Goal: Information Seeking & Learning: Learn about a topic

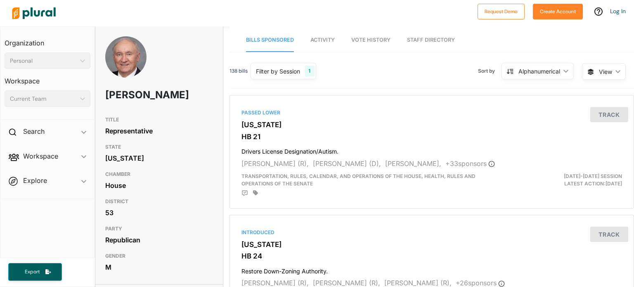
click at [320, 39] on span "Activity" at bounding box center [323, 40] width 24 height 6
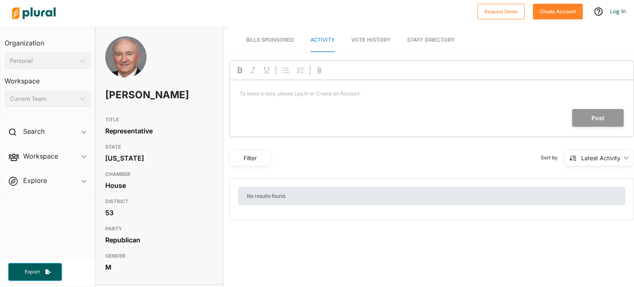
click at [364, 42] on span "Vote History" at bounding box center [370, 40] width 39 height 6
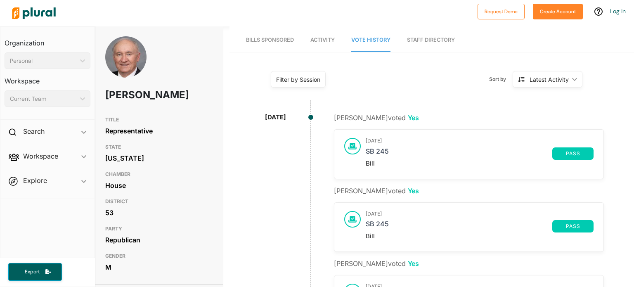
click at [274, 37] on span "Bills Sponsored" at bounding box center [270, 40] width 48 height 6
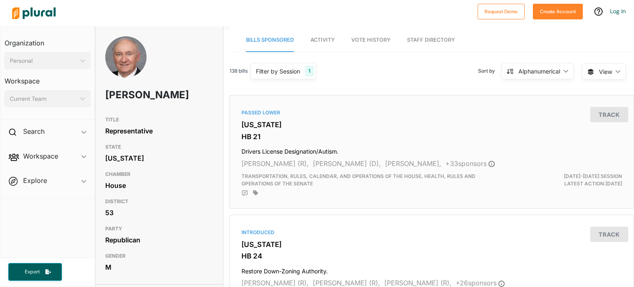
scroll to position [41, 0]
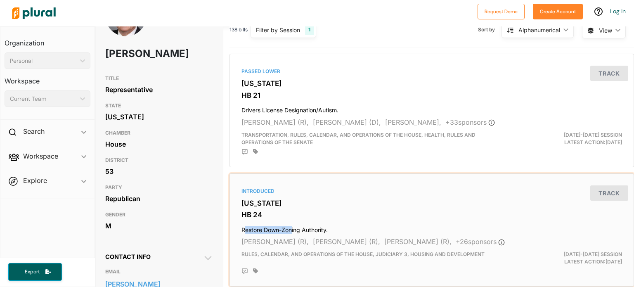
drag, startPoint x: 242, startPoint y: 228, endPoint x: 326, endPoint y: 224, distance: 84.3
click at [291, 224] on h4 "Restore Down-Zoning Authority." at bounding box center [432, 228] width 381 height 11
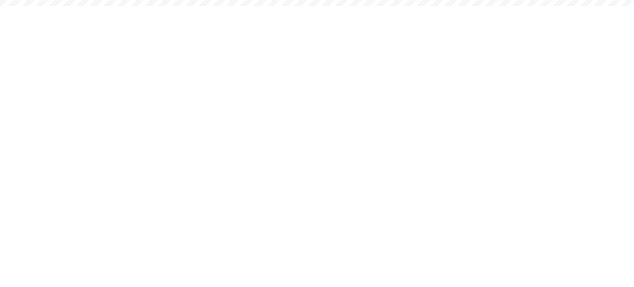
click at [335, 0] on html "Request Demo Create Account Log In Organization Personal ic_keyboard_arrow_down…" at bounding box center [317, 0] width 634 height 0
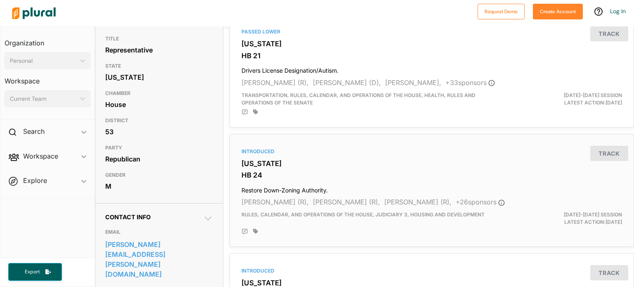
scroll to position [83, 0]
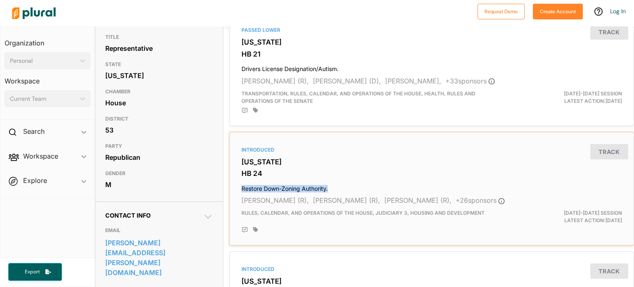
drag, startPoint x: 239, startPoint y: 189, endPoint x: 327, endPoint y: 181, distance: 88.7
click at [327, 181] on div "Introduced North Carolina HB 24 Restore Down-Zoning Authority. Jay Adams (R), H…" at bounding box center [431, 189] width 397 height 106
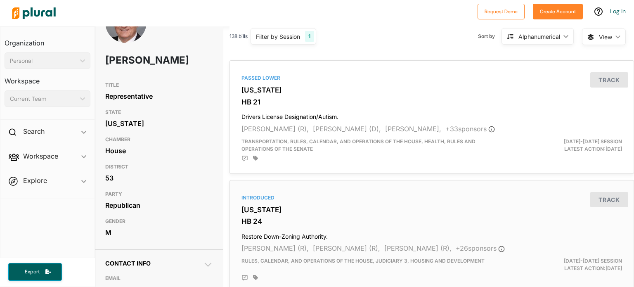
scroll to position [83, 0]
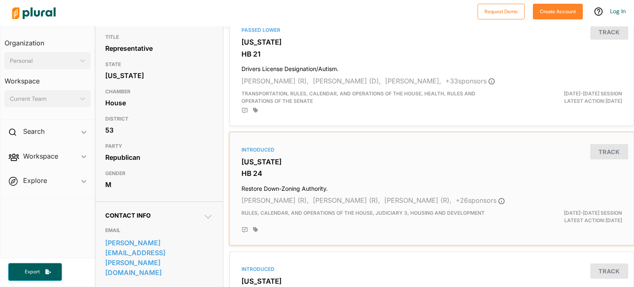
click at [236, 189] on div "Introduced North Carolina HB 24 Restore Down-Zoning Authority. Jay Adams (R), H…" at bounding box center [431, 189] width 397 height 106
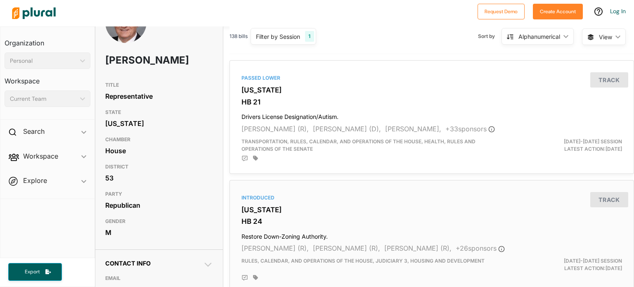
scroll to position [83, 0]
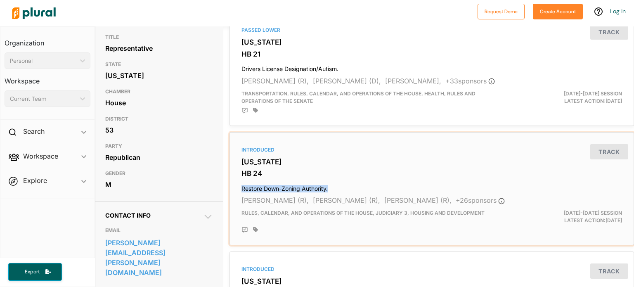
drag, startPoint x: 240, startPoint y: 189, endPoint x: 332, endPoint y: 190, distance: 91.7
click at [332, 190] on h4 "Restore Down-Zoning Authority." at bounding box center [432, 186] width 381 height 11
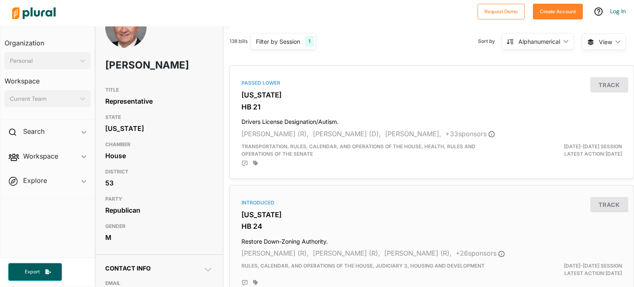
scroll to position [83, 0]
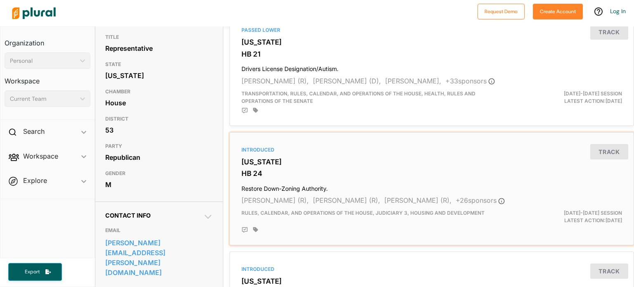
click at [332, 185] on h4 "Restore Down-Zoning Authority." at bounding box center [432, 186] width 381 height 11
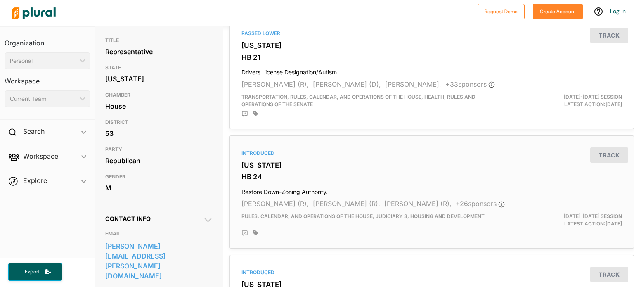
scroll to position [83, 0]
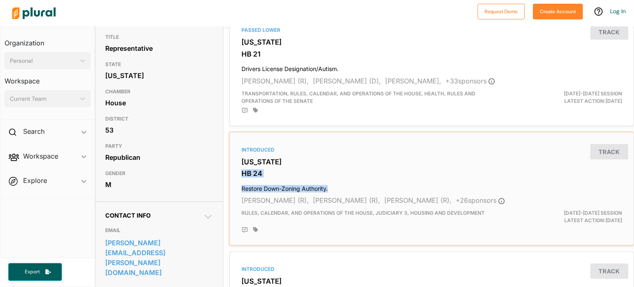
drag, startPoint x: 239, startPoint y: 173, endPoint x: 332, endPoint y: 185, distance: 94.6
click at [332, 185] on div "Introduced North Carolina HB 24 Restore Down-Zoning Authority. Jay Adams (R), H…" at bounding box center [431, 189] width 397 height 106
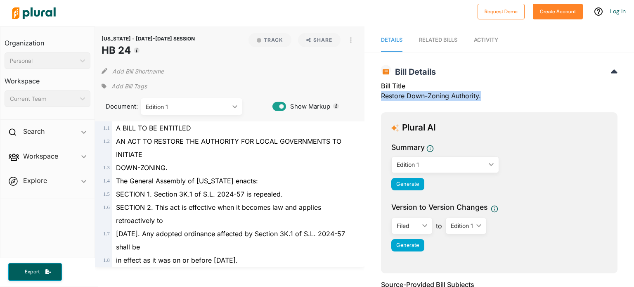
drag, startPoint x: 378, startPoint y: 97, endPoint x: 482, endPoint y: 97, distance: 103.7
click at [482, 97] on div "Bill Title Restore Down-Zoning Authority." at bounding box center [499, 93] width 237 height 25
copy div "Restore Down-Zoning Authority."
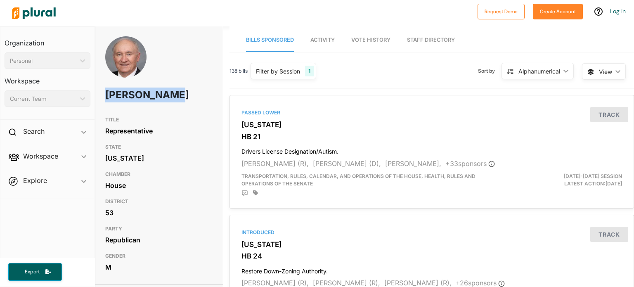
drag, startPoint x: 104, startPoint y: 93, endPoint x: 142, endPoint y: 102, distance: 39.2
click at [142, 102] on div "Howard Penny" at bounding box center [159, 74] width 128 height 76
copy h1 "Howard Penny"
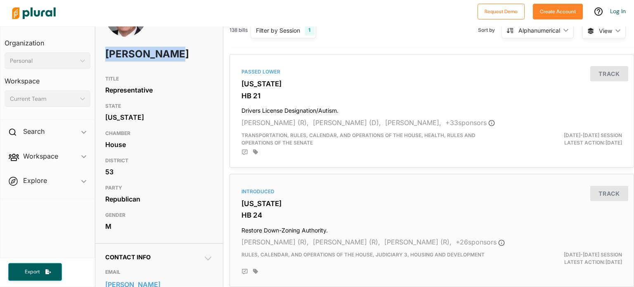
scroll to position [41, 0]
drag, startPoint x: 421, startPoint y: 221, endPoint x: 356, endPoint y: 223, distance: 65.3
click at [356, 223] on div "Introduced North Carolina HB 24 Restore Down-Zoning Authority. Jay Adams (R), H…" at bounding box center [431, 230] width 397 height 106
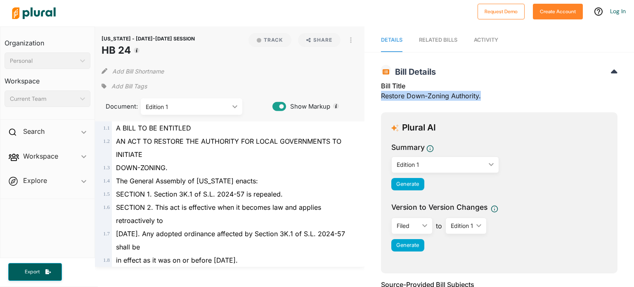
drag, startPoint x: 377, startPoint y: 95, endPoint x: 484, endPoint y: 95, distance: 107.4
copy div "Restore Down-Zoning Authority."
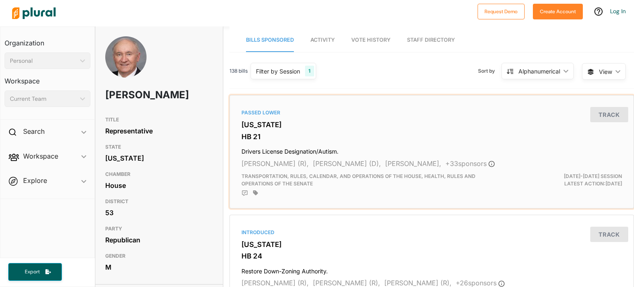
drag, startPoint x: 365, startPoint y: 147, endPoint x: 213, endPoint y: 153, distance: 152.1
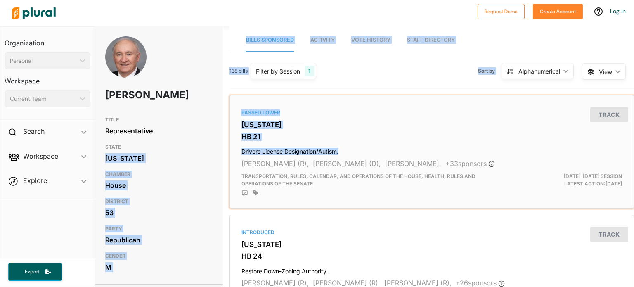
click at [361, 133] on h3 "HB 21" at bounding box center [432, 137] width 381 height 8
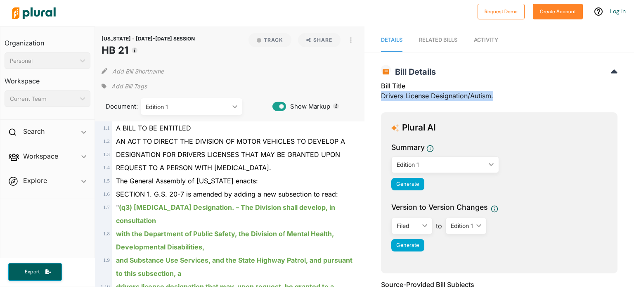
drag, startPoint x: 499, startPoint y: 94, endPoint x: 375, endPoint y: 102, distance: 124.5
copy div "Drivers License Designation/Autism."
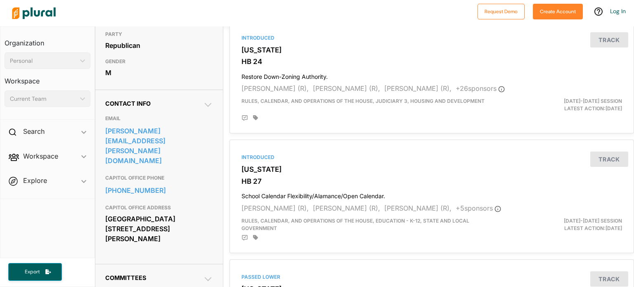
scroll to position [206, 0]
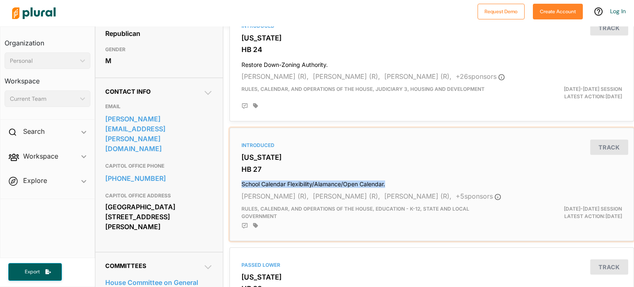
drag, startPoint x: 239, startPoint y: 183, endPoint x: 397, endPoint y: 178, distance: 158.3
click at [397, 178] on div "Introduced North Carolina HB 27 School Calendar Flexibility/Alamance/Open Calen…" at bounding box center [431, 184] width 397 height 106
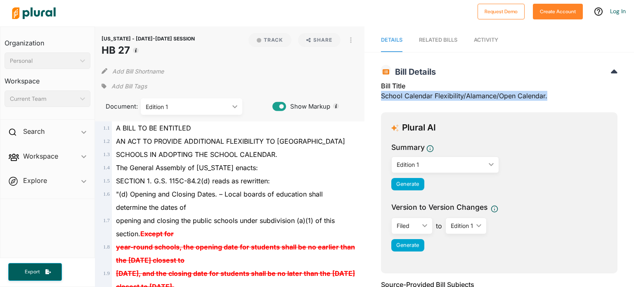
drag, startPoint x: 377, startPoint y: 95, endPoint x: 545, endPoint y: 93, distance: 168.5
copy div "School Calendar Flexibility/Alamance/Open Calendar."
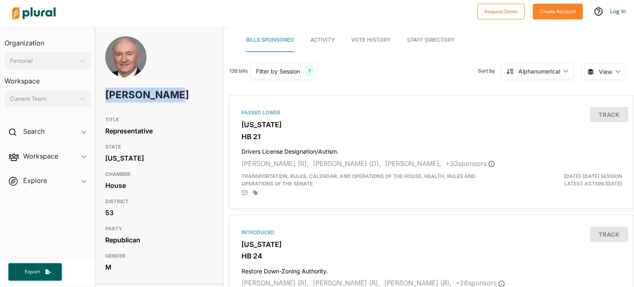
drag, startPoint x: 104, startPoint y: 92, endPoint x: 142, endPoint y: 107, distance: 40.3
click at [142, 107] on div "Howard Penny" at bounding box center [159, 74] width 128 height 76
copy h1 "Howard Penny"
click at [545, 262] on div "Introduced North Carolina HB 24 Restore Down-Zoning Authority. Jay Adams (R), H…" at bounding box center [431, 271] width 397 height 106
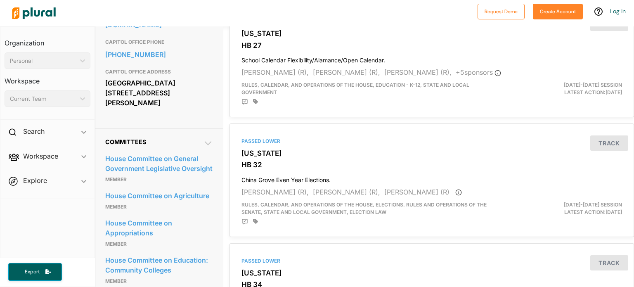
scroll to position [372, 0]
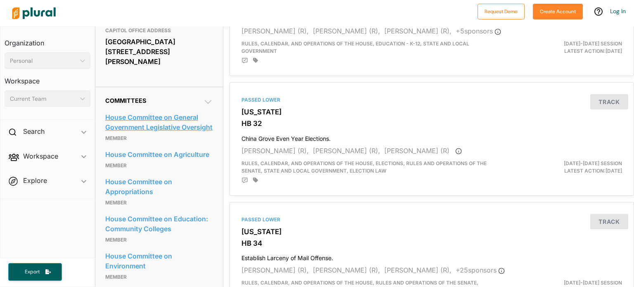
click at [159, 111] on link "House Committee on General Government Legislative Oversight" at bounding box center [159, 122] width 108 height 22
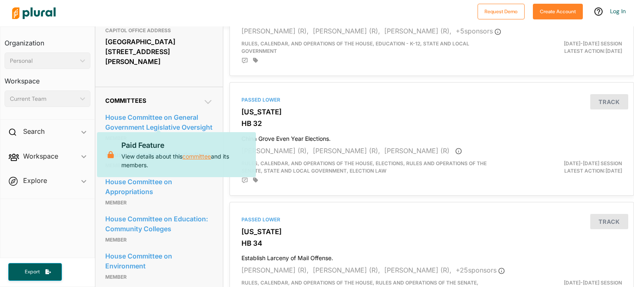
click at [197, 154] on link "committee" at bounding box center [197, 156] width 28 height 9
click at [198, 69] on div "Contact Info EMAIL howard.penny@ncleg.gov CAPITOL OFFICE PHONE 919-715-3015 CAP…" at bounding box center [159, -1] width 128 height 174
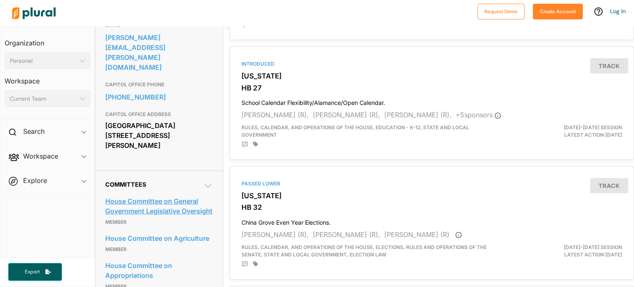
scroll to position [289, 0]
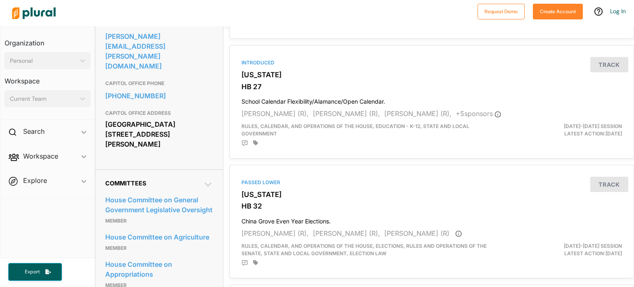
click at [206, 180] on icon at bounding box center [208, 185] width 10 height 10
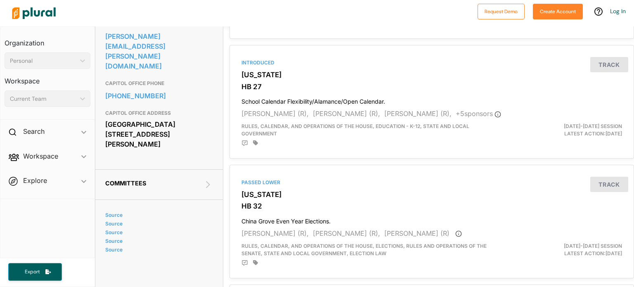
click at [206, 180] on icon at bounding box center [208, 185] width 10 height 10
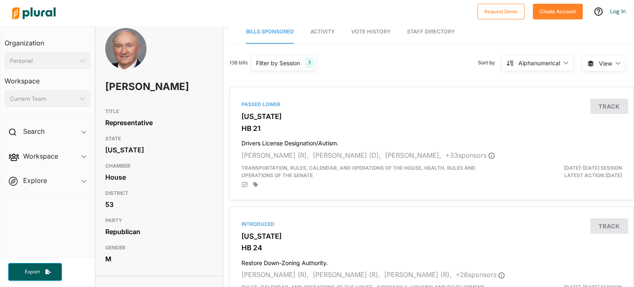
scroll to position [0, 0]
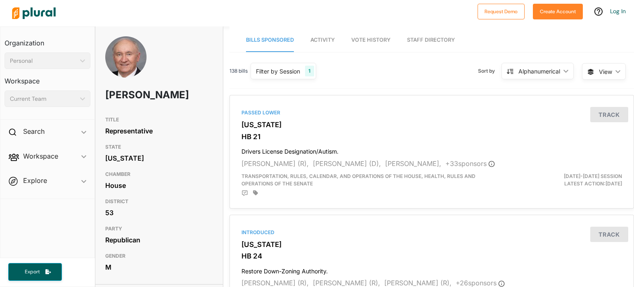
click at [84, 101] on div "Current Team ic_keyboard_arrow_down" at bounding box center [48, 98] width 86 height 17
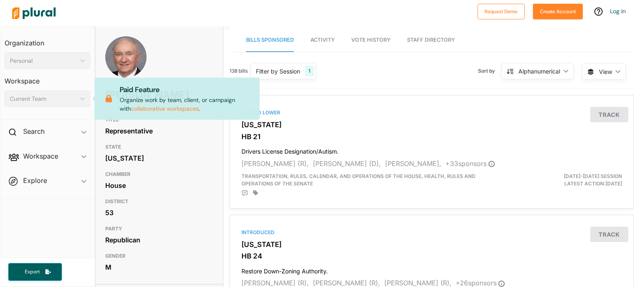
click at [33, 98] on div "Current Team" at bounding box center [43, 99] width 67 height 9
click at [79, 133] on div "Search ic_keyboard_arrow_down" at bounding box center [47, 133] width 94 height 22
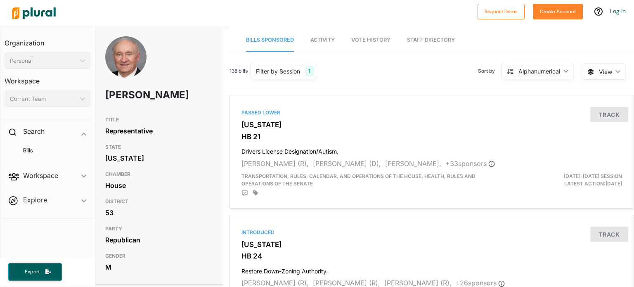
click at [83, 175] on span "Workspace ic_keyboard_arrow_down Members Bills Tags Saved Searches Activity" at bounding box center [47, 177] width 94 height 22
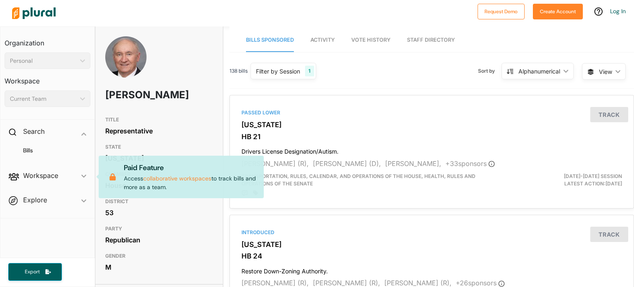
click at [83, 176] on span "Workspace ic_keyboard_arrow_down Members Bills Tags Saved Searches Activity Pai…" at bounding box center [47, 177] width 94 height 22
click at [88, 202] on span "Explore ic_keyboard_arrow_down Overview" at bounding box center [47, 201] width 94 height 22
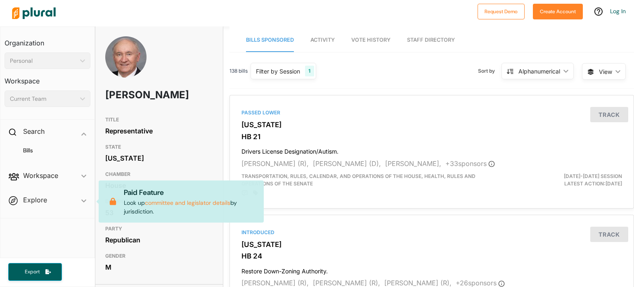
click at [325, 40] on span "Activity" at bounding box center [323, 40] width 24 height 6
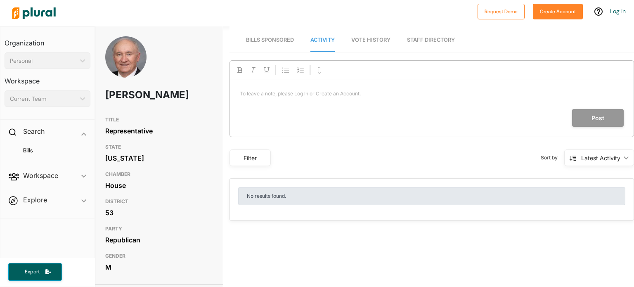
click at [364, 43] on span "Vote History" at bounding box center [370, 40] width 39 height 6
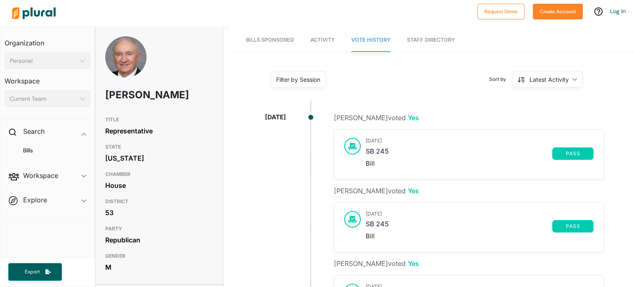
click at [434, 43] on link "Staff Directory" at bounding box center [431, 40] width 48 height 24
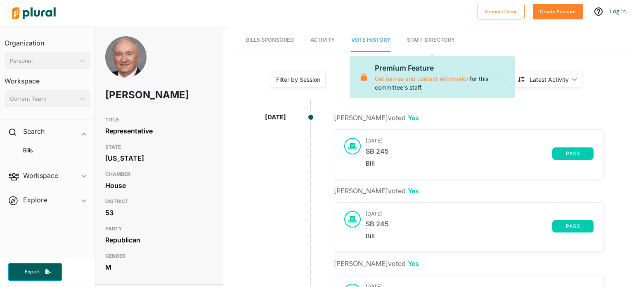
click at [371, 12] on div at bounding box center [240, 13] width 465 height 29
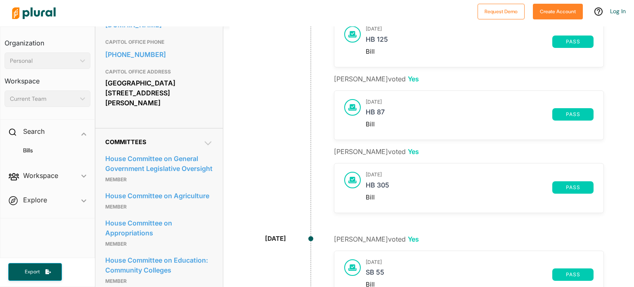
scroll to position [372, 0]
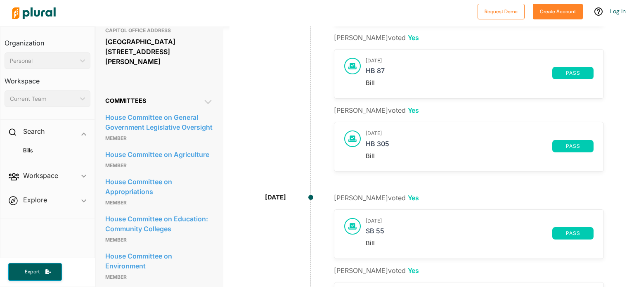
click at [204, 97] on icon at bounding box center [208, 102] width 10 height 10
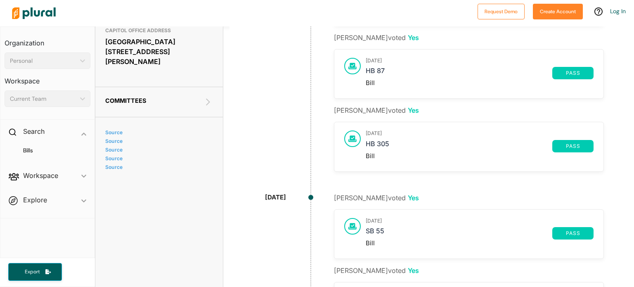
click at [204, 97] on icon at bounding box center [208, 102] width 10 height 10
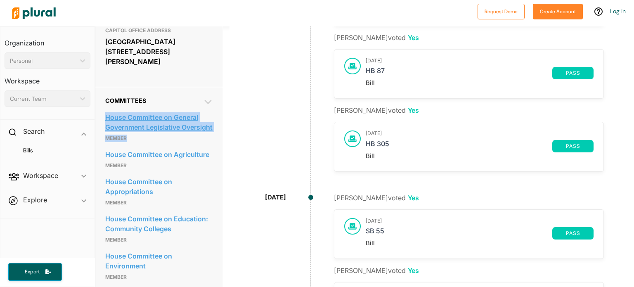
drag, startPoint x: 167, startPoint y: 132, endPoint x: 105, endPoint y: 100, distance: 69.1
click at [105, 109] on div "House Committee on General Government Legislative Oversight Member" at bounding box center [159, 127] width 108 height 37
click at [151, 111] on link "House Committee on General Government Legislative Oversight" at bounding box center [159, 122] width 108 height 22
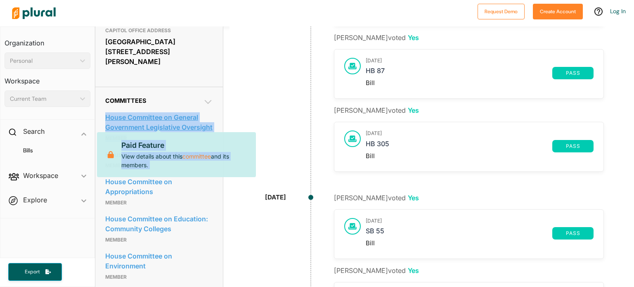
click at [203, 111] on link "House Committee on General Government Legislative Oversight" at bounding box center [159, 122] width 108 height 22
drag, startPoint x: 202, startPoint y: 114, endPoint x: 198, endPoint y: 131, distance: 16.8
click at [202, 115] on link "House Committee on General Government Legislative Oversight" at bounding box center [159, 122] width 108 height 22
click at [206, 157] on link "committee" at bounding box center [197, 156] width 28 height 9
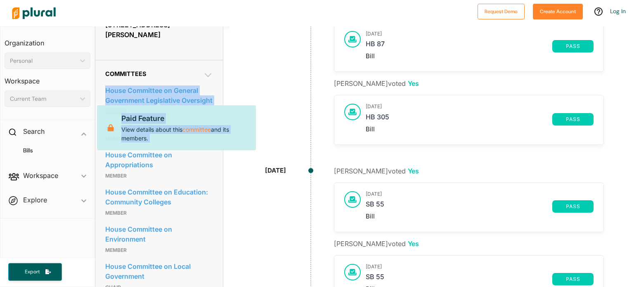
scroll to position [413, 0]
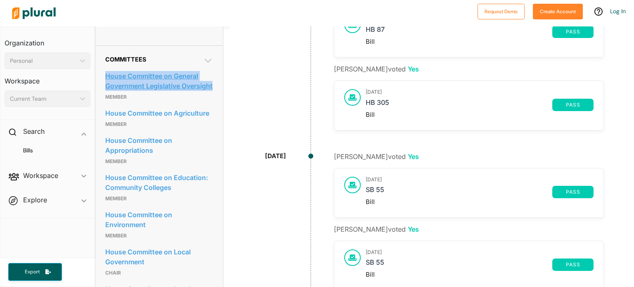
drag, startPoint x: 107, startPoint y: 59, endPoint x: 159, endPoint y: 77, distance: 54.3
copy link "House Committee on General Government Legislative Oversight"
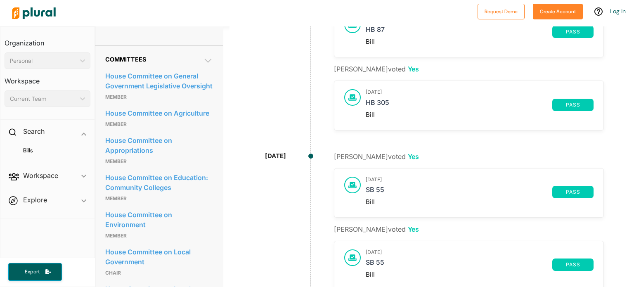
click at [183, 120] on p "Member" at bounding box center [159, 124] width 108 height 10
drag, startPoint x: 102, startPoint y: 105, endPoint x: 209, endPoint y: 110, distance: 106.3
copy link "House Committee on Agriculture"
click at [177, 150] on link "House Committee on Appropriations" at bounding box center [159, 145] width 108 height 22
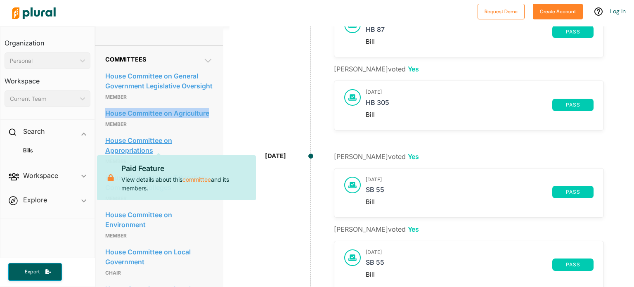
click at [200, 135] on link "House Committee on Appropriations" at bounding box center [159, 145] width 108 height 22
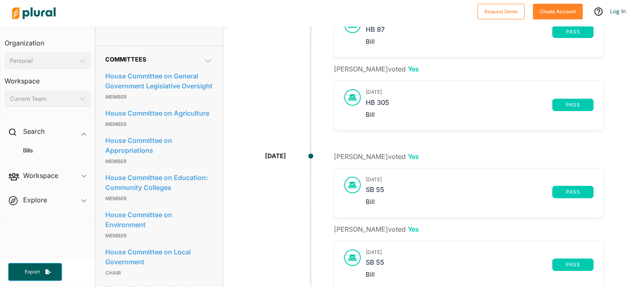
click at [105, 132] on div "House Committee on Appropriations Member" at bounding box center [159, 150] width 108 height 37
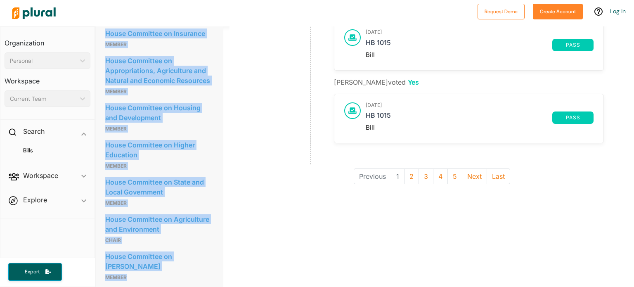
scroll to position [793, 0]
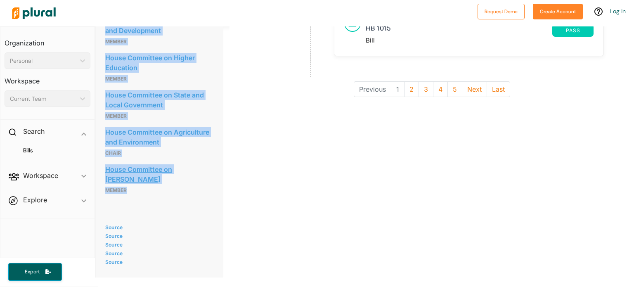
drag, startPoint x: 102, startPoint y: 128, endPoint x: 171, endPoint y: 171, distance: 81.2
copy div "House Committee on Appropriations Member House Committee on Education: Communit…"
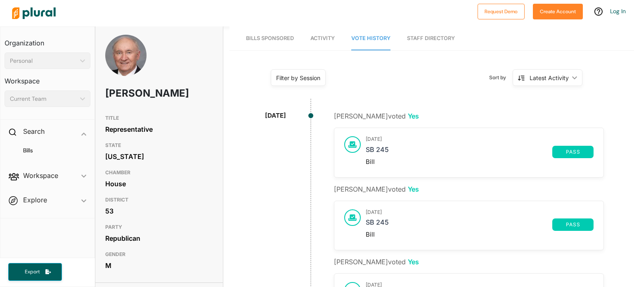
scroll to position [0, 0]
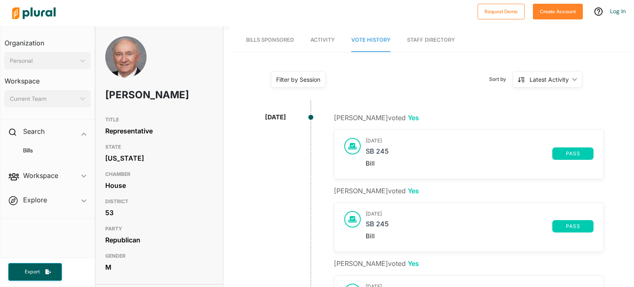
click at [276, 51] on link "Bills Sponsored" at bounding box center [270, 40] width 48 height 24
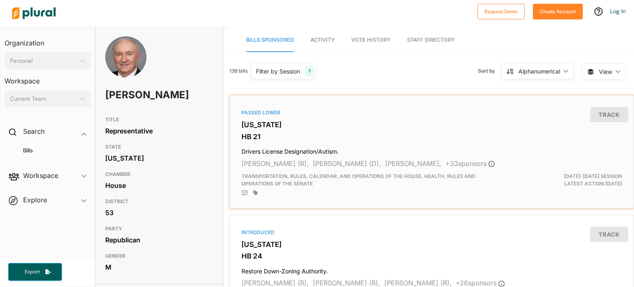
click at [259, 150] on h4 "Drivers License Designation/Autism." at bounding box center [432, 149] width 381 height 11
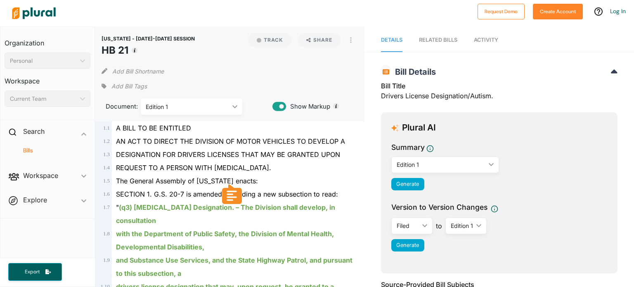
drag, startPoint x: 116, startPoint y: 142, endPoint x: 314, endPoint y: 166, distance: 199.3
copy div "AN ACT TO DIRECT THE DIVISION OF MOTOR VEHICLES TO DEVELOP A 1 . 3 DESIGNATION …"
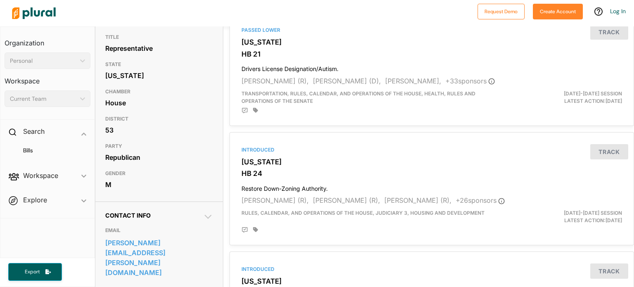
scroll to position [124, 0]
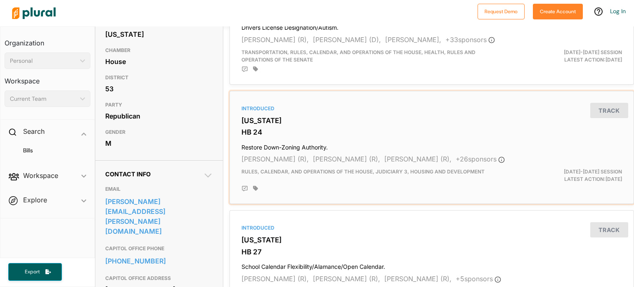
click at [284, 149] on h4 "Restore Down-Zoning Authority." at bounding box center [432, 145] width 381 height 11
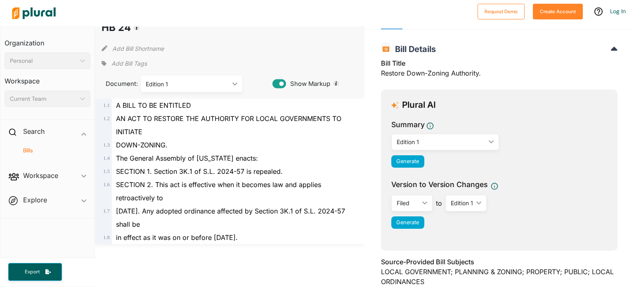
scroll to position [41, 0]
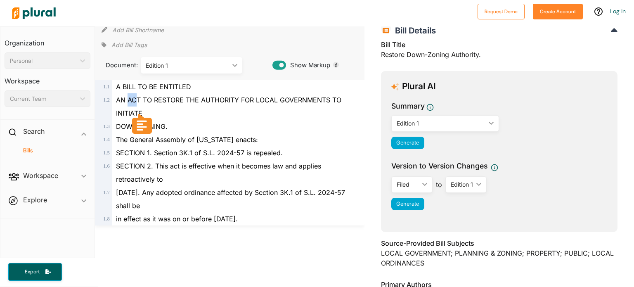
drag, startPoint x: 128, startPoint y: 99, endPoint x: 136, endPoint y: 100, distance: 8.4
click at [136, 100] on span "AN ACT TO RESTORE THE AUTHORITY FOR LOCAL GOVERNMENTS TO INITIATE" at bounding box center [228, 106] width 225 height 21
click at [169, 109] on div "AN ACT TO RESTORE THE AUTHORITY FOR LOCAL GOVERNMENTS TO INITIATE" at bounding box center [233, 106] width 243 height 26
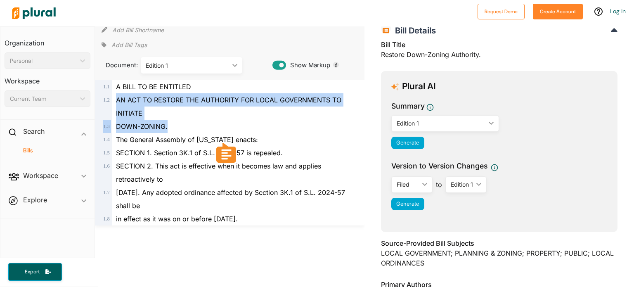
drag, startPoint x: 116, startPoint y: 100, endPoint x: 171, endPoint y: 126, distance: 61.2
click at [171, 126] on div "1 . 1 A BILL TO BE ENTITLED 1 . 2 AN ACT TO RESTORE THE AUTHORITY FOR LOCAL GOV…" at bounding box center [229, 152] width 263 height 145
copy div "AN ACT TO RESTORE THE AUTHORITY FOR LOCAL GOVERNMENTS TO INITIATE 1 . 3 DOWN-ZO…"
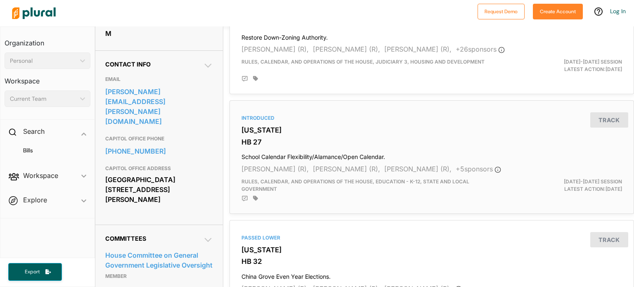
scroll to position [248, 0]
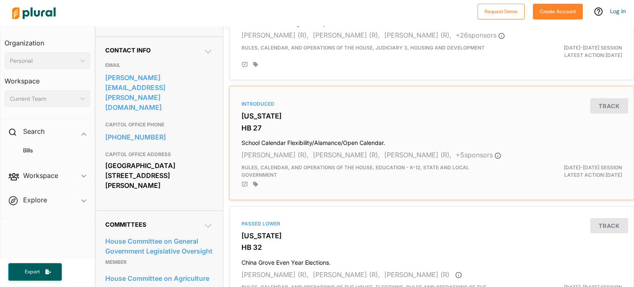
click at [275, 141] on h4 "School Calendar Flexibility/Alamance/Open Calendar." at bounding box center [432, 140] width 381 height 11
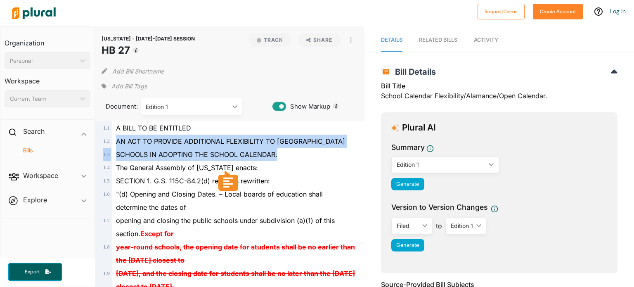
drag, startPoint x: 117, startPoint y: 141, endPoint x: 287, endPoint y: 156, distance: 170.8
copy div "AN ACT TO PROVIDE ADDITIONAL FLEXIBILITY TO ALAMANCE COUNTY 1 . 3 SCHOOLS IN AD…"
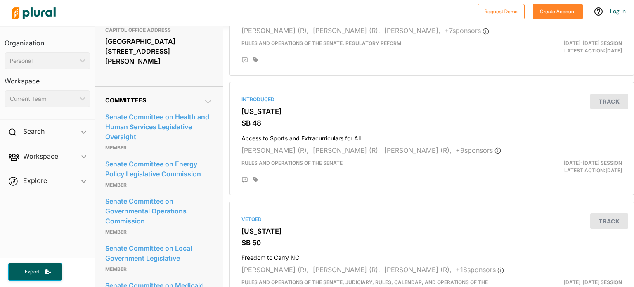
scroll to position [372, 0]
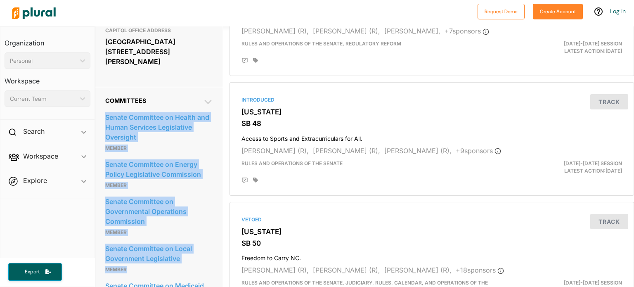
drag, startPoint x: 107, startPoint y: 79, endPoint x: 182, endPoint y: 244, distance: 180.9
click at [190, 265] on p "Member" at bounding box center [159, 270] width 108 height 10
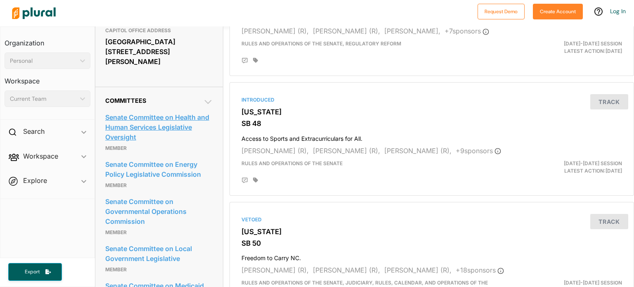
click at [107, 111] on link "Senate Committee on Health and Human Services Legislative Oversight" at bounding box center [159, 127] width 108 height 32
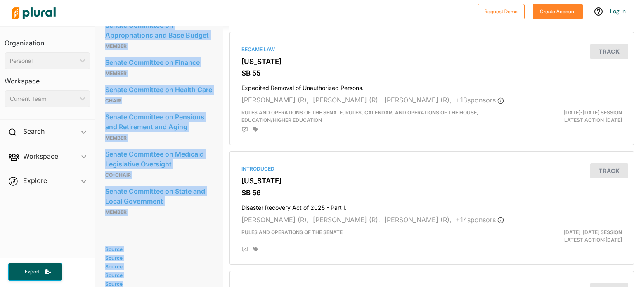
scroll to position [872, 0]
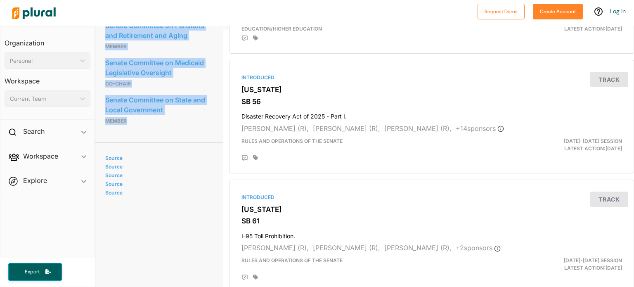
drag, startPoint x: 101, startPoint y: 84, endPoint x: 151, endPoint y: 111, distance: 56.7
copy div "Senate Committee on Health and Human Services Legislative Oversight Member Sena…"
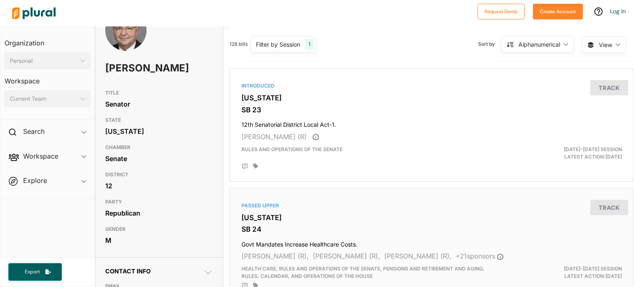
scroll to position [41, 0]
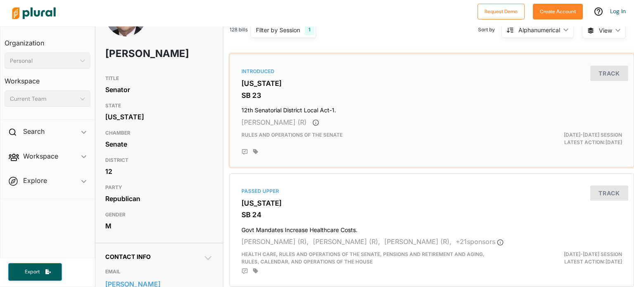
click at [315, 112] on h4 "12th Senatorial District Local Act-1." at bounding box center [432, 108] width 381 height 11
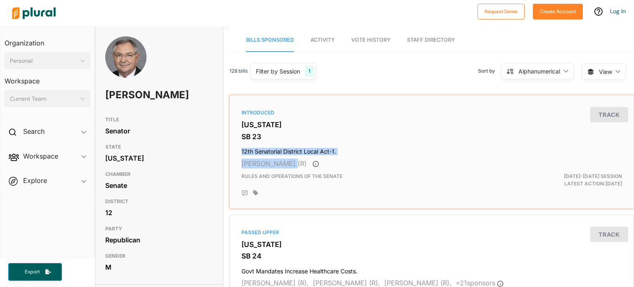
drag, startPoint x: 241, startPoint y: 151, endPoint x: 289, endPoint y: 157, distance: 47.8
click at [289, 157] on div "Introduced North Carolina SB 23 12th Senatorial District Local Act-1. Jim Burgi…" at bounding box center [431, 152] width 397 height 106
drag, startPoint x: 349, startPoint y: 148, endPoint x: 237, endPoint y: 148, distance: 111.9
click at [237, 148] on div "Introduced North Carolina SB 23 12th Senatorial District Local Act-1. Jim Burgi…" at bounding box center [431, 152] width 397 height 106
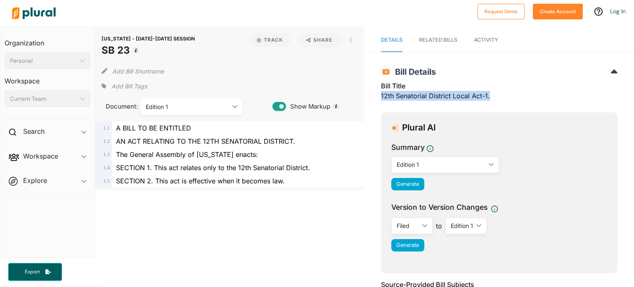
drag, startPoint x: 497, startPoint y: 96, endPoint x: 370, endPoint y: 100, distance: 126.8
click at [370, 100] on div "NORTH CAROLINA - 2025-2026 SESSION SB 23 Bill Details Bill Title 12th Senatoria…" at bounding box center [500, 246] width 270 height 373
copy div "12th Senatorial District Local Act-1."
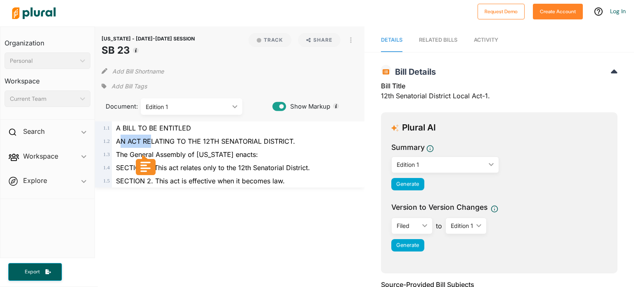
drag, startPoint x: 119, startPoint y: 140, endPoint x: 150, endPoint y: 140, distance: 31.0
click at [150, 140] on span "AN ACT RELATING TO THE 12TH SENATORIAL DISTRICT." at bounding box center [205, 141] width 179 height 8
click at [192, 149] on div "The General Assembly of North Carolina enacts:" at bounding box center [233, 154] width 243 height 13
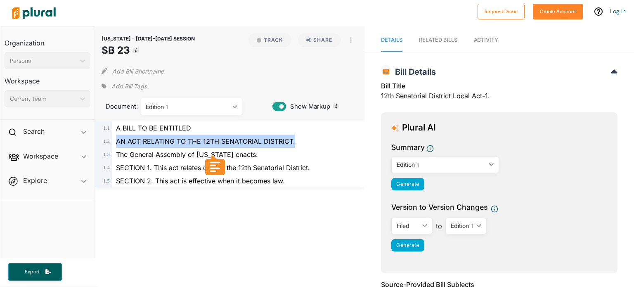
drag, startPoint x: 117, startPoint y: 141, endPoint x: 294, endPoint y: 147, distance: 177.3
click at [294, 147] on div "AN ACT RELATING TO THE 12TH SENATORIAL DISTRICT." at bounding box center [233, 141] width 243 height 13
copy span "AN ACT RELATING TO THE 12TH SENATORIAL DISTRICT."
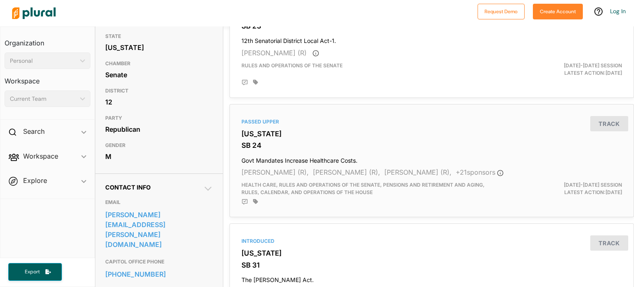
scroll to position [165, 0]
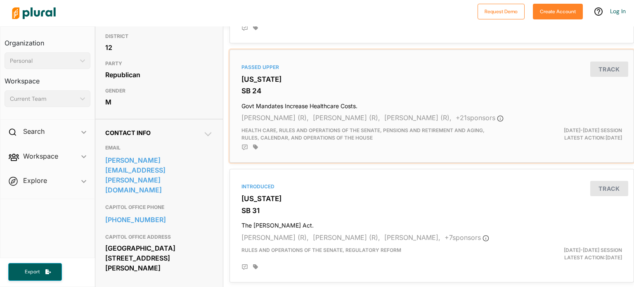
click at [266, 102] on h4 "Govt Mandates Increase Healthcare Costs." at bounding box center [432, 104] width 381 height 11
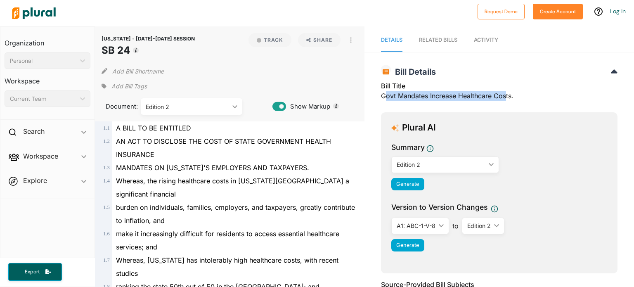
drag, startPoint x: 382, startPoint y: 94, endPoint x: 504, endPoint y: 98, distance: 122.3
click at [504, 98] on div "Bill Title Govt Mandates Increase Healthcare Costs." at bounding box center [499, 93] width 237 height 25
click at [518, 99] on div "Bill Title Govt Mandates Increase Healthcare Costs." at bounding box center [499, 93] width 237 height 25
drag, startPoint x: 516, startPoint y: 97, endPoint x: 373, endPoint y: 96, distance: 142.9
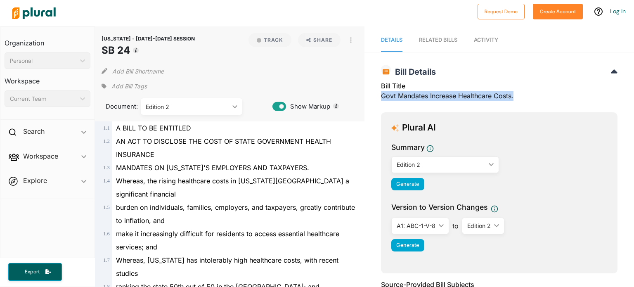
copy div "Govt Mandates Increase Healthcare Costs."
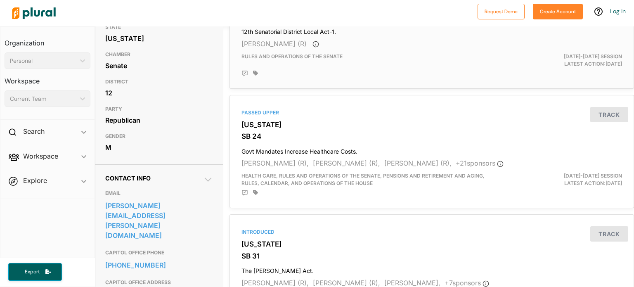
scroll to position [124, 0]
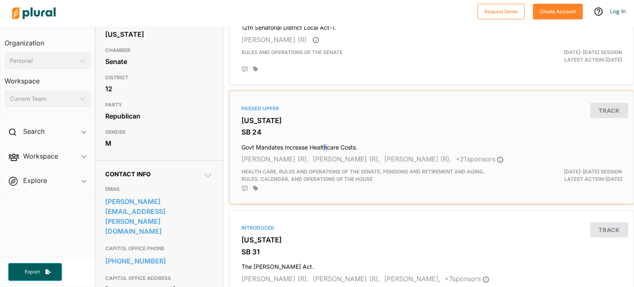
click at [324, 139] on div "Passed Upper North Carolina SB 24 Govt Mandates Increase Healthcare Costs. Jim …" at bounding box center [431, 148] width 397 height 106
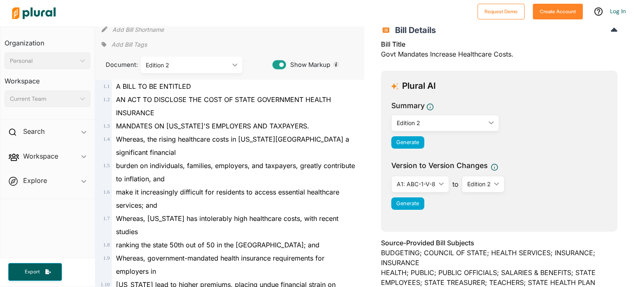
scroll to position [41, 0]
drag, startPoint x: 117, startPoint y: 98, endPoint x: 324, endPoint y: 123, distance: 208.0
copy div "AN ACT TO DISCLOSE THE COST OF STATE GOVERNMENT HEALTH INSURANCE 1 . 3 MANDATES…"
click at [309, 125] on span "MANDATES ON NORTH CAROLINA'S EMPLOYERS AND TAXPAYERS." at bounding box center [212, 126] width 193 height 8
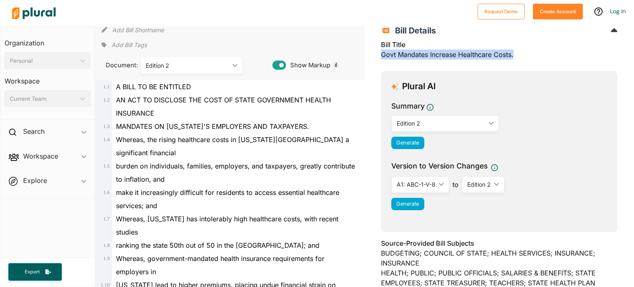
drag, startPoint x: 380, startPoint y: 54, endPoint x: 510, endPoint y: 63, distance: 131.2
click at [510, 63] on div "Bill Title Govt Mandates Increase Healthcare Costs." at bounding box center [499, 52] width 237 height 25
copy div "Govt Mandates Increase Healthcare Costs."
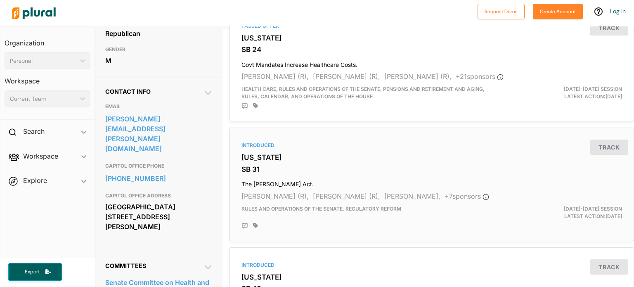
scroll to position [289, 0]
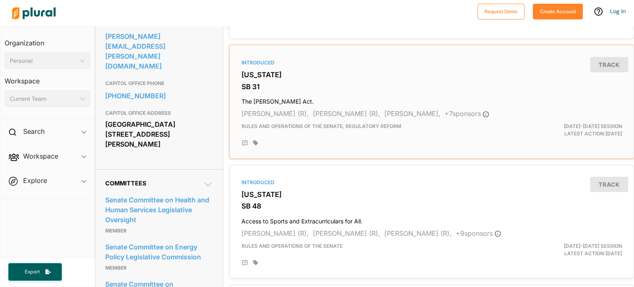
click at [273, 100] on h4 "The Wells Act." at bounding box center [432, 99] width 381 height 11
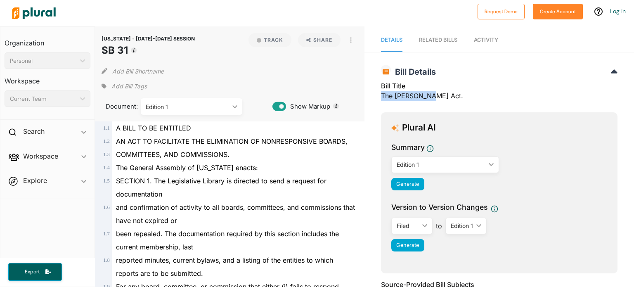
drag, startPoint x: 380, startPoint y: 95, endPoint x: 432, endPoint y: 102, distance: 52.6
click at [432, 102] on div "Bill Title The Wells Act." at bounding box center [499, 93] width 237 height 25
copy div "The Wells Act."
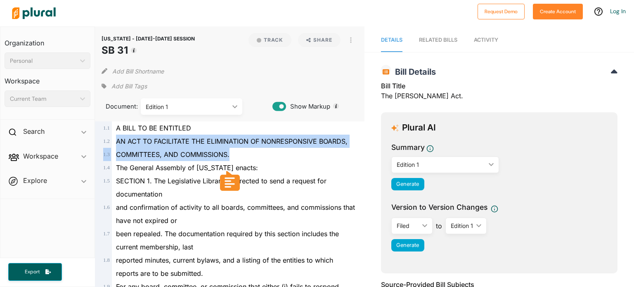
drag, startPoint x: 117, startPoint y: 143, endPoint x: 243, endPoint y: 150, distance: 126.1
copy div "AN ACT TO FACILITATE THE ELIMINATION OF NONRESPONSIVE BOARDS, 1 . 3 COMMITTEES,…"
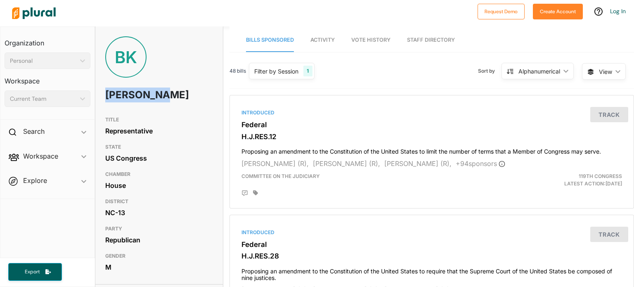
drag, startPoint x: 106, startPoint y: 92, endPoint x: 157, endPoint y: 102, distance: 52.2
click at [157, 102] on h1 "[PERSON_NAME]" at bounding box center [137, 95] width 65 height 25
copy h1 "[PERSON_NAME]"
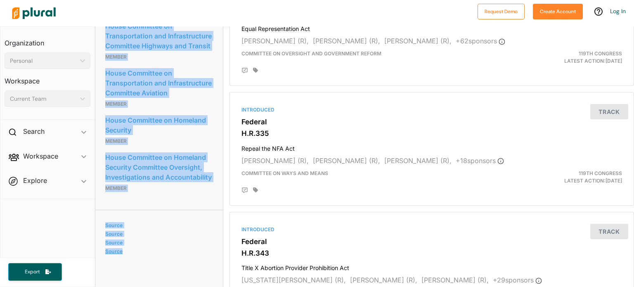
scroll to position [878, 0]
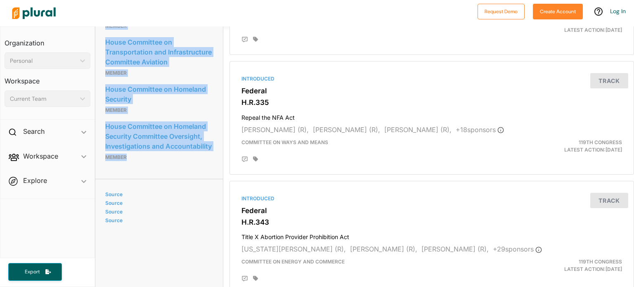
drag, startPoint x: 103, startPoint y: 80, endPoint x: 185, endPoint y: 219, distance: 162.2
copy div "House Committee on Transportation and Infrastructure Member House Committee on …"
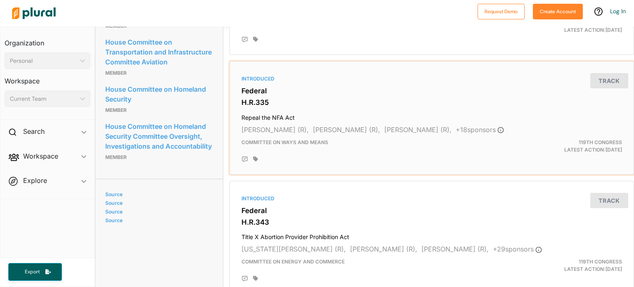
click at [518, 129] on div "[PERSON_NAME] (R), [PERSON_NAME] (R), [PERSON_NAME] (R), + 18 sponsor s" at bounding box center [432, 130] width 381 height 10
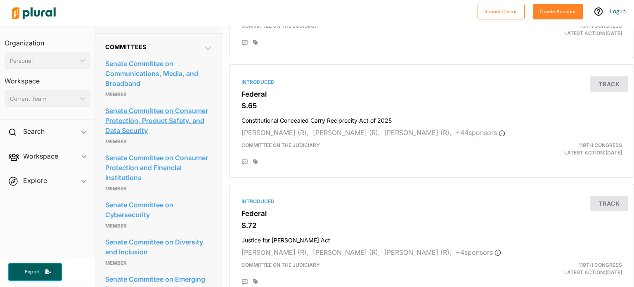
scroll to position [743, 0]
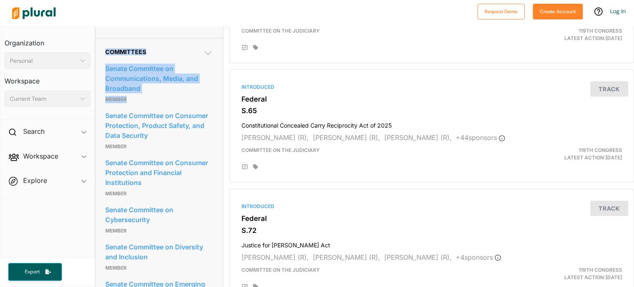
drag, startPoint x: 107, startPoint y: 100, endPoint x: 166, endPoint y: 149, distance: 76.3
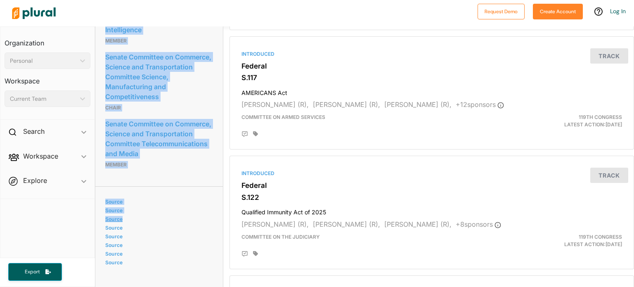
scroll to position [1878, 0]
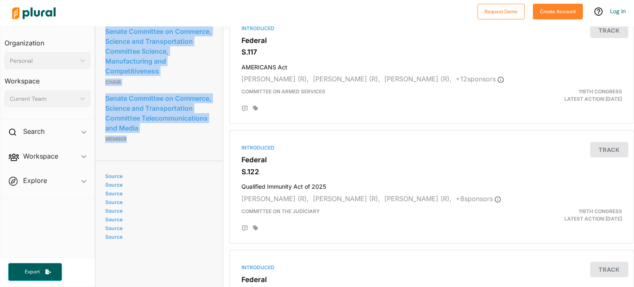
drag, startPoint x: 104, startPoint y: 114, endPoint x: 194, endPoint y: 214, distance: 135.1
copy div "Senate Committee on Communications, Media, and Broadband Member Senate Committe…"
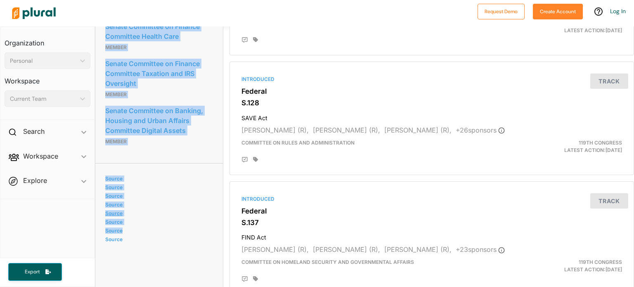
scroll to position [1717, 0]
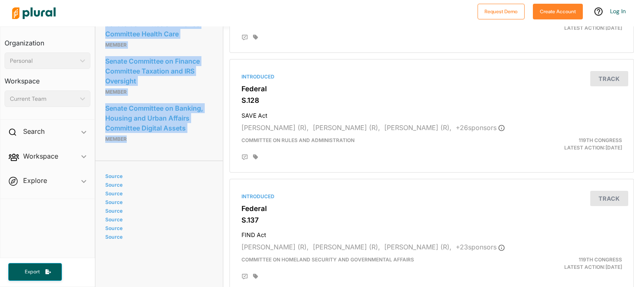
drag, startPoint x: 104, startPoint y: 165, endPoint x: 185, endPoint y: 180, distance: 81.5
copy div "Senate Committee on Competition Policy, Antitrust, and Consumer Rights Member S…"
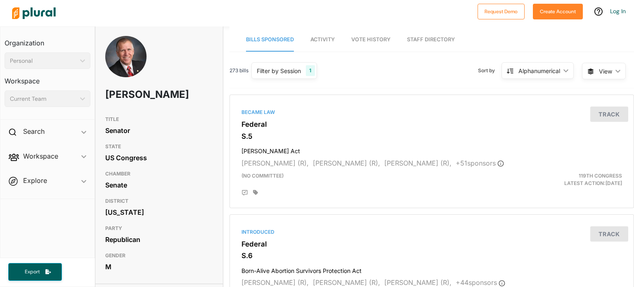
scroll to position [0, 0]
drag, startPoint x: 75, startPoint y: 128, endPoint x: 75, endPoint y: 136, distance: 8.3
click at [74, 128] on div "Search ic_keyboard_arrow_down" at bounding box center [47, 133] width 94 height 22
click at [12, 130] on icon at bounding box center [12, 131] width 7 height 7
click at [28, 128] on h2 "Search" at bounding box center [33, 131] width 21 height 9
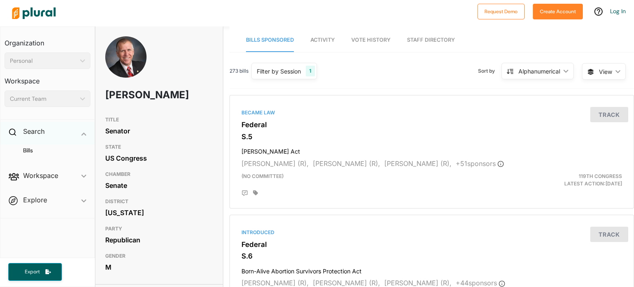
click at [9, 129] on icon at bounding box center [12, 131] width 7 height 7
click at [79, 63] on div "Personal ic_keyboard_arrow_down" at bounding box center [48, 60] width 86 height 17
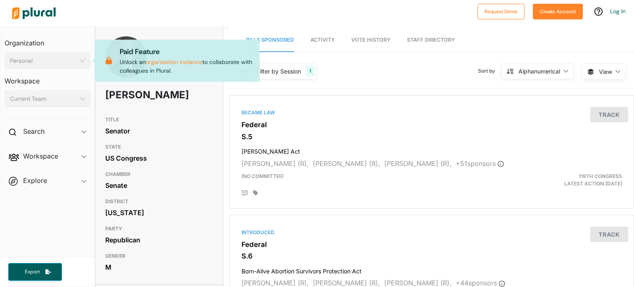
click at [75, 44] on h3 "Organization" at bounding box center [48, 40] width 86 height 18
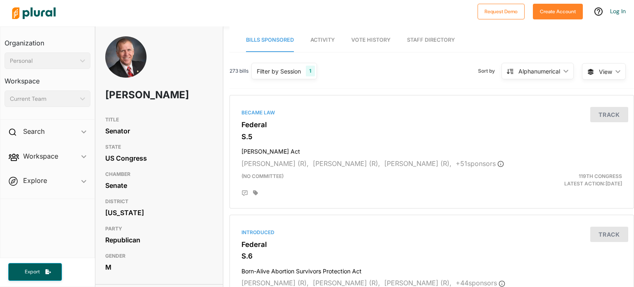
click at [427, 38] on link "Staff Directory" at bounding box center [431, 40] width 48 height 24
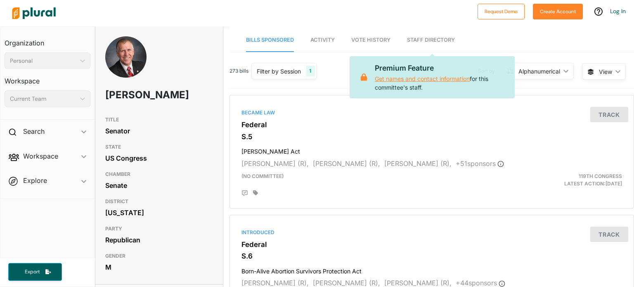
click at [426, 76] on link "Get names and contact information" at bounding box center [422, 78] width 95 height 7
click at [28, 82] on h3 "Workspace" at bounding box center [48, 78] width 86 height 18
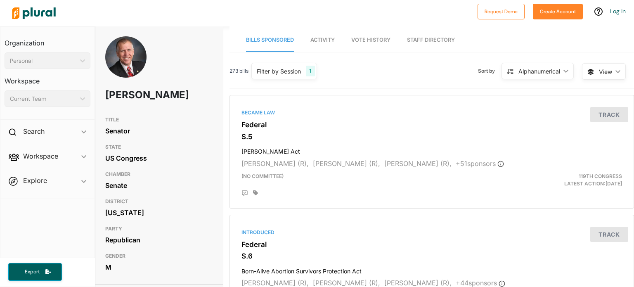
click at [28, 81] on h3 "Workspace" at bounding box center [48, 78] width 86 height 18
